Goal: Information Seeking & Learning: Find specific page/section

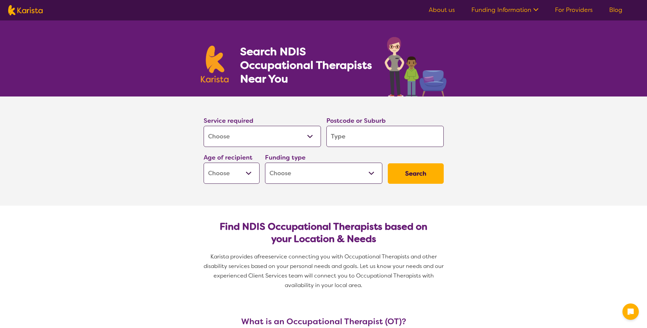
select select "[MEDICAL_DATA]"
click at [348, 140] on input "search" at bounding box center [384, 136] width 117 height 21
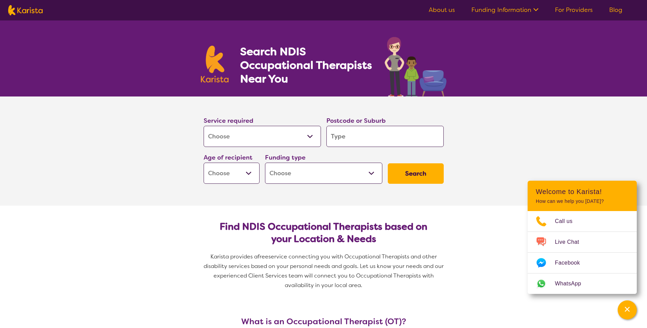
type input "2"
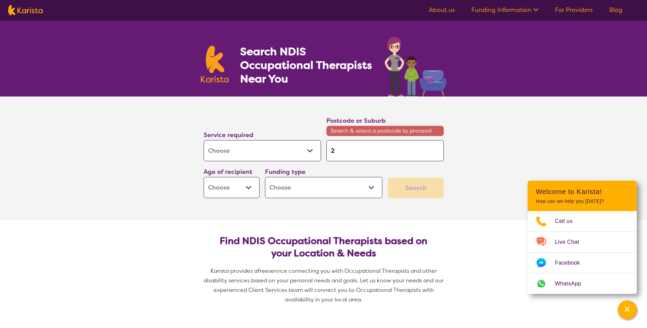
type input "24"
type input "244"
type input "2444"
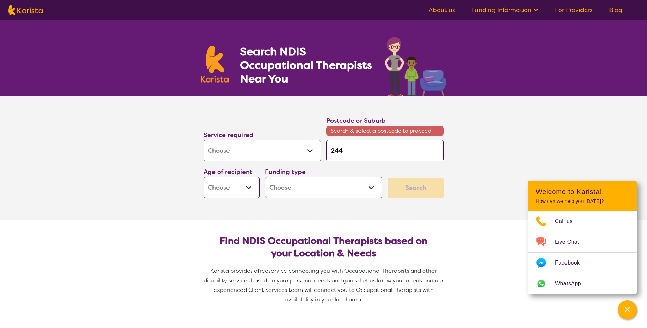
type input "2444"
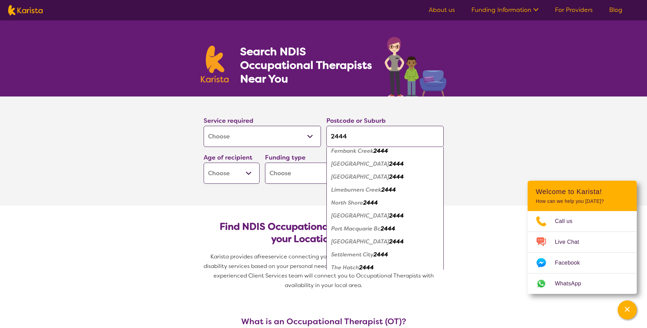
scroll to position [34, 0]
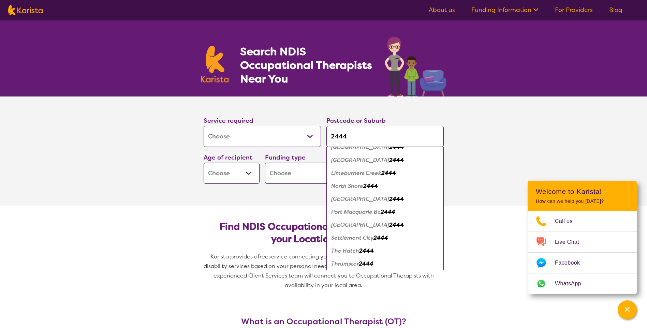
type input "2444"
click at [369, 199] on em "[GEOGRAPHIC_DATA]" at bounding box center [360, 198] width 58 height 7
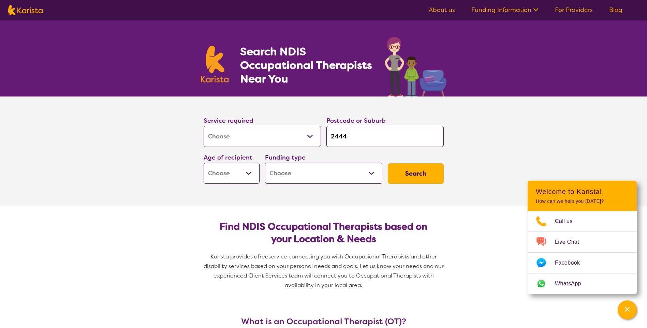
click at [242, 177] on select "Early Childhood - 0 to 9 Child - 10 to 11 Adolescent - 12 to 17 Adult - 18 to 6…" at bounding box center [232, 173] width 56 height 21
click at [243, 176] on select "Early Childhood - 0 to 9 Child - 10 to 11 Adolescent - 12 to 17 Adult - 18 to 6…" at bounding box center [232, 173] width 56 height 21
click at [300, 177] on select "Home Care Package (HCP) National Disability Insurance Scheme (NDIS) I don't know" at bounding box center [323, 173] width 117 height 21
select select "HCP"
click at [265, 163] on select "Home Care Package (HCP) National Disability Insurance Scheme (NDIS) I don't know" at bounding box center [323, 173] width 117 height 21
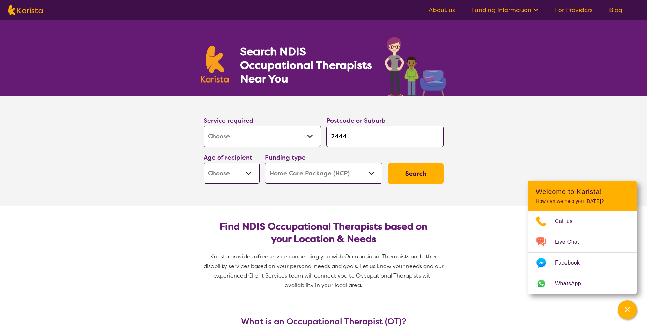
select select "HCP"
click at [407, 168] on button "Search" at bounding box center [416, 173] width 56 height 20
click at [224, 173] on select "Early Childhood - 0 to 9 Child - 10 to 11 Adolescent - 12 to 17 Adult - 18 to 6…" at bounding box center [232, 173] width 56 height 21
select select "AG"
click at [204, 163] on select "Early Childhood - 0 to 9 Child - 10 to 11 Adolescent - 12 to 17 Adult - 18 to 6…" at bounding box center [232, 173] width 56 height 21
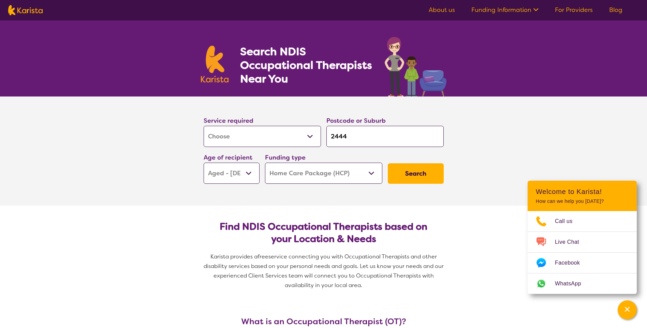
select select "AG"
click at [395, 171] on button "Search" at bounding box center [416, 173] width 56 height 20
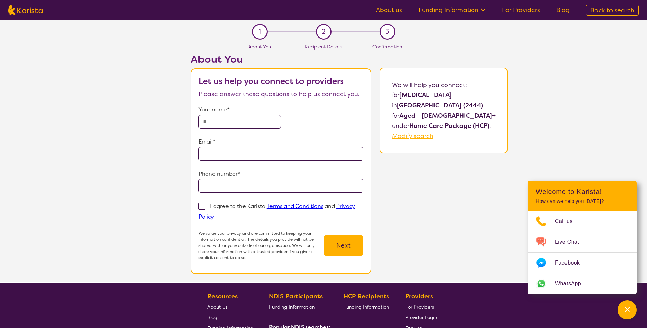
select select "[MEDICAL_DATA]"
select select "AG"
select select "HCP"
select select "[MEDICAL_DATA]"
select select "AG"
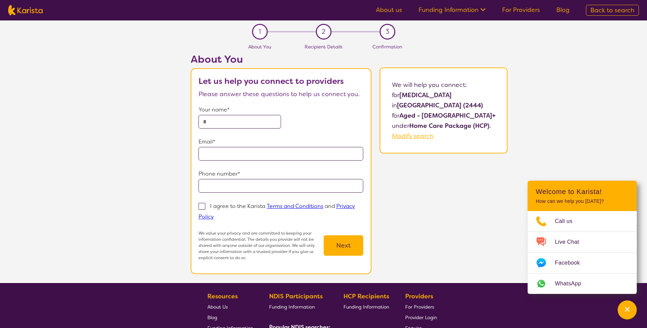
select select "HCP"
